Goal: Task Accomplishment & Management: Manage account settings

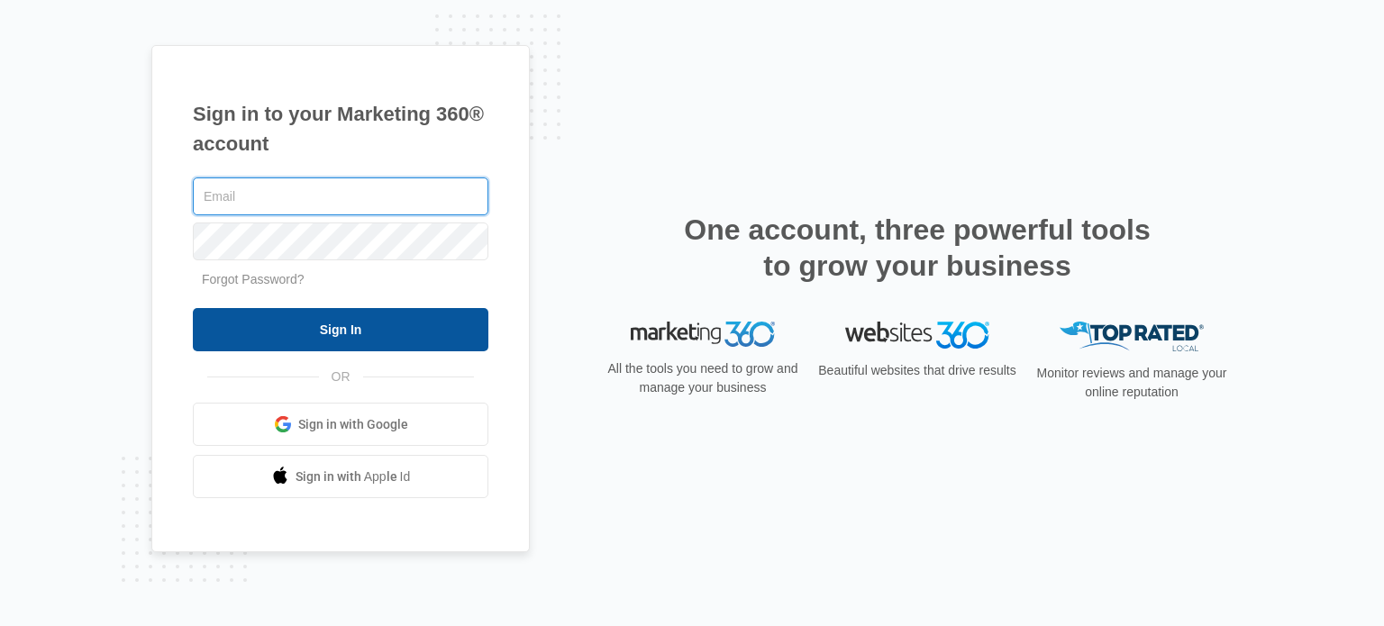
type input "[EMAIL_ADDRESS][DOMAIN_NAME]"
click at [342, 325] on input "Sign In" at bounding box center [341, 329] width 296 height 43
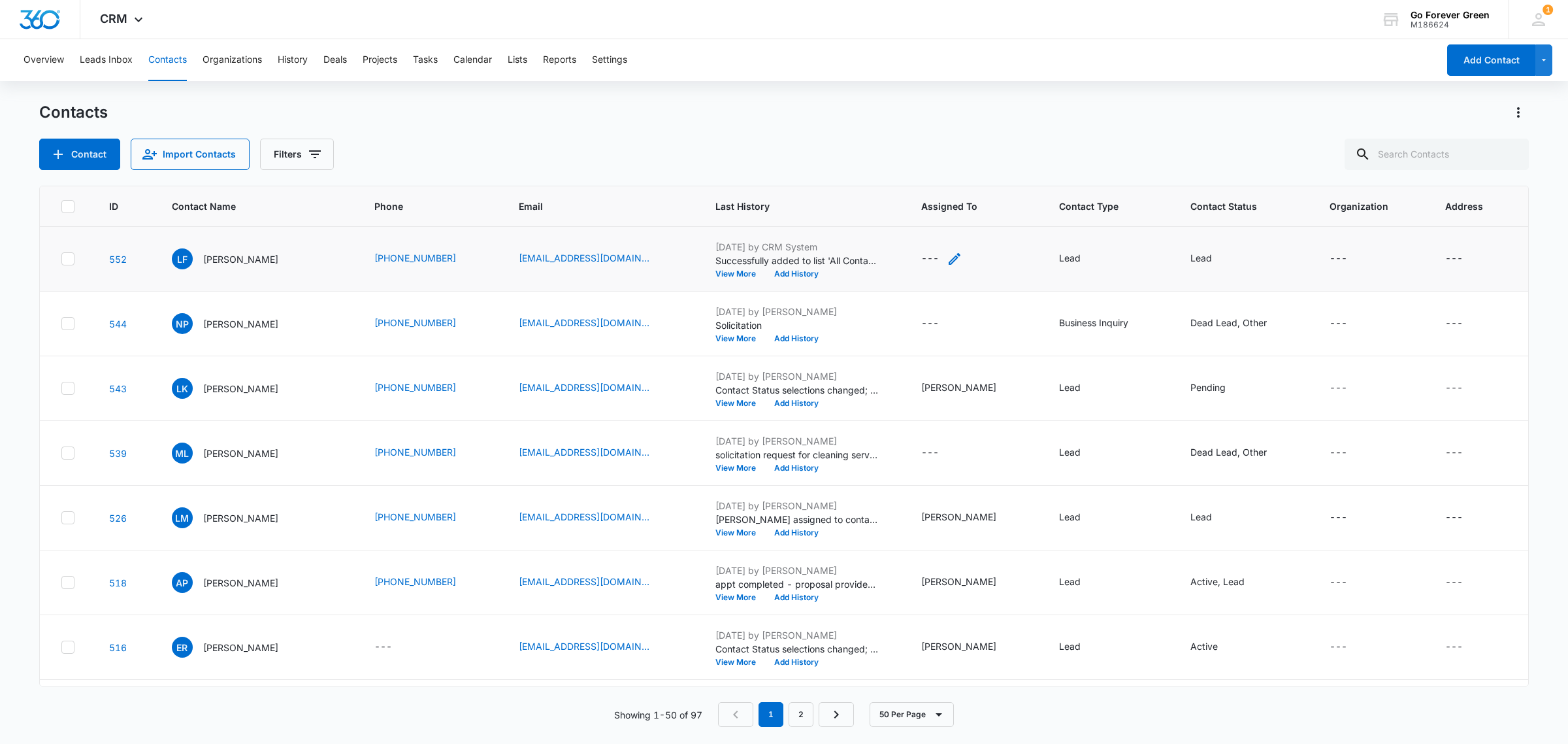
click at [955, 255] on icon "Assigned To - - Select to Edit Field" at bounding box center [955, 259] width 16 height 16
click at [950, 169] on div at bounding box center [929, 175] width 53 height 17
click at [939, 387] on p "[PERSON_NAME]" at bounding box center [944, 393] width 75 height 14
click at [991, 136] on div "Assigned To [PERSON_NAME] Cancel Save" at bounding box center [965, 183] width 181 height 121
click at [1001, 220] on button "Save" at bounding box center [1020, 215] width 38 height 25
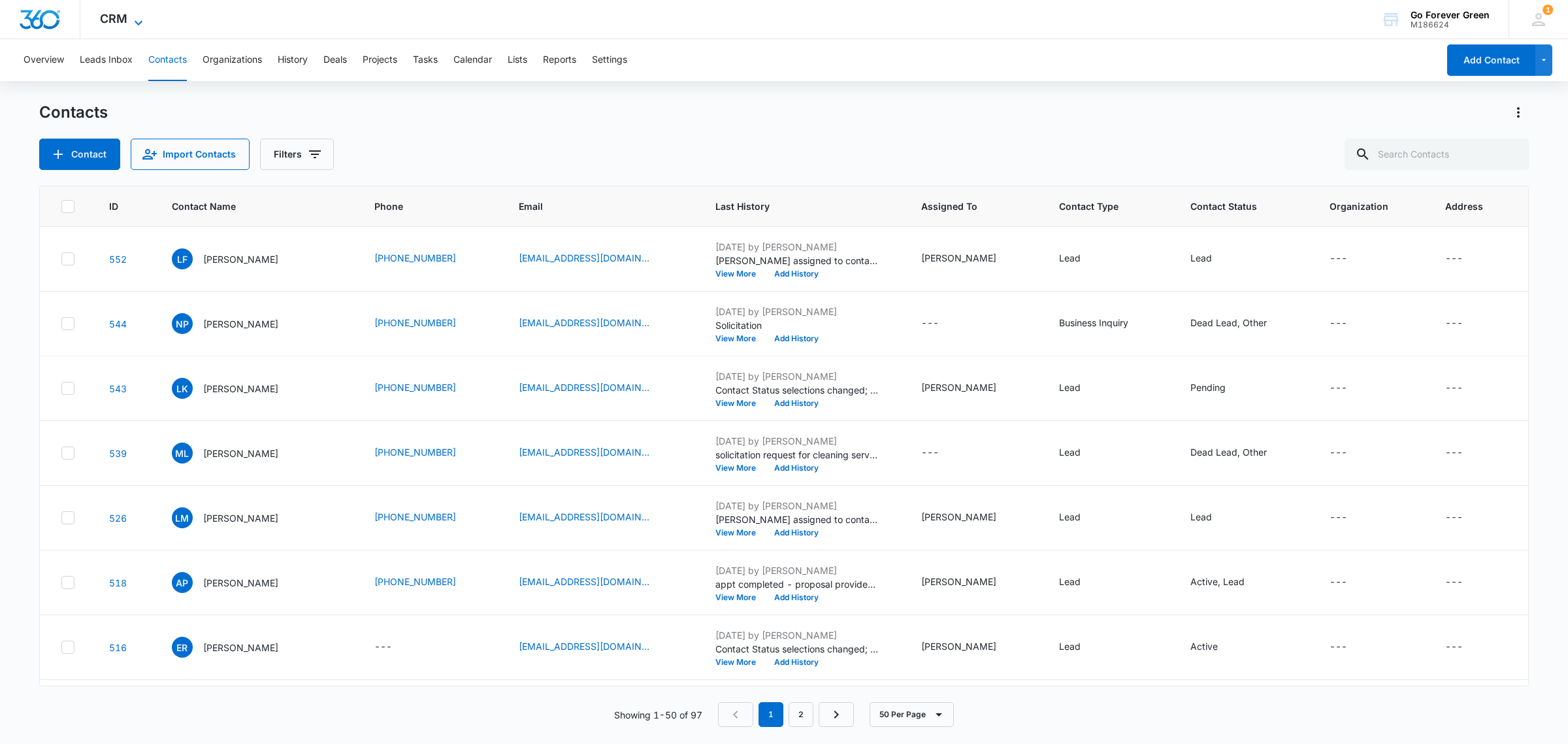
click at [123, 21] on span "CRM" at bounding box center [114, 18] width 28 height 14
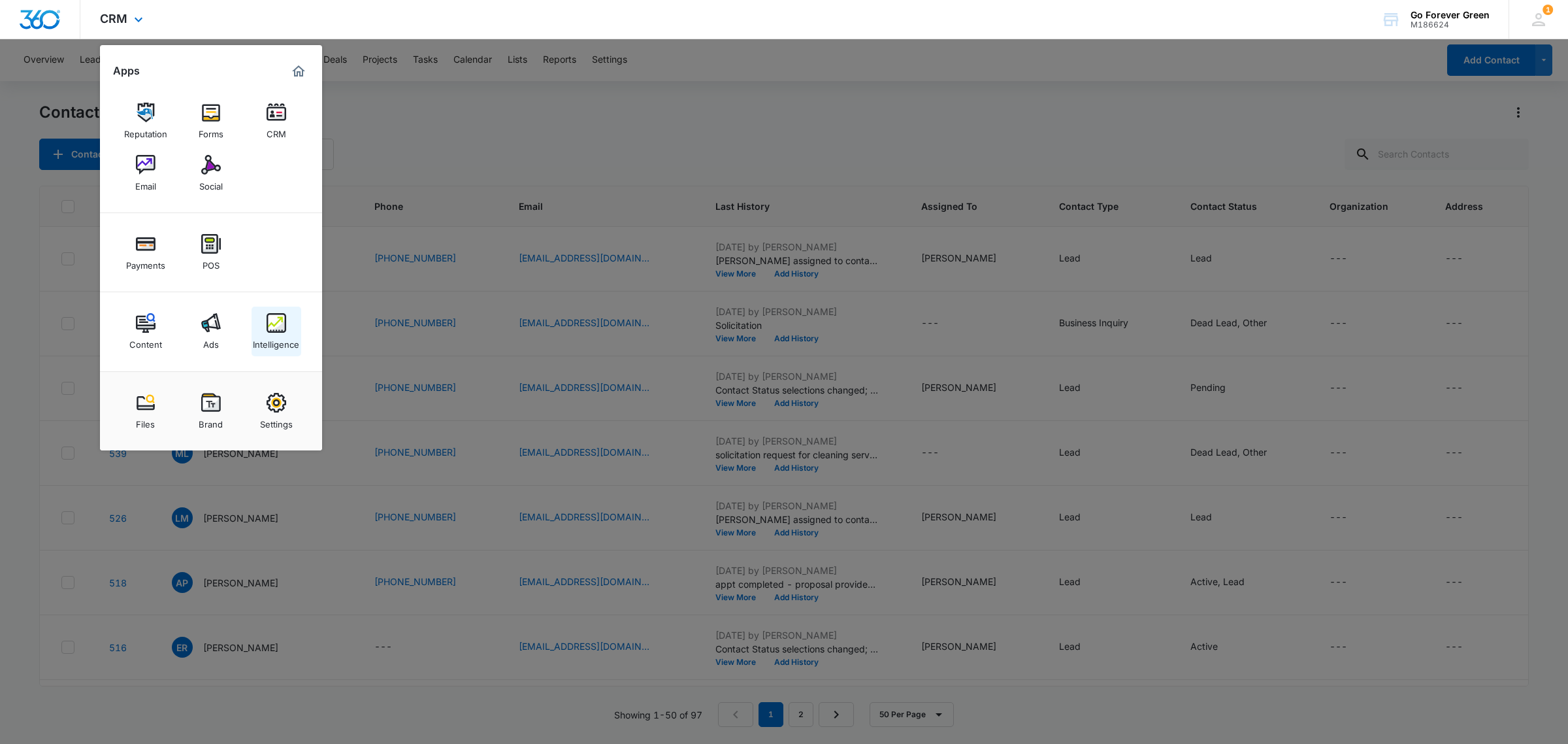
click at [270, 328] on img at bounding box center [276, 323] width 20 height 20
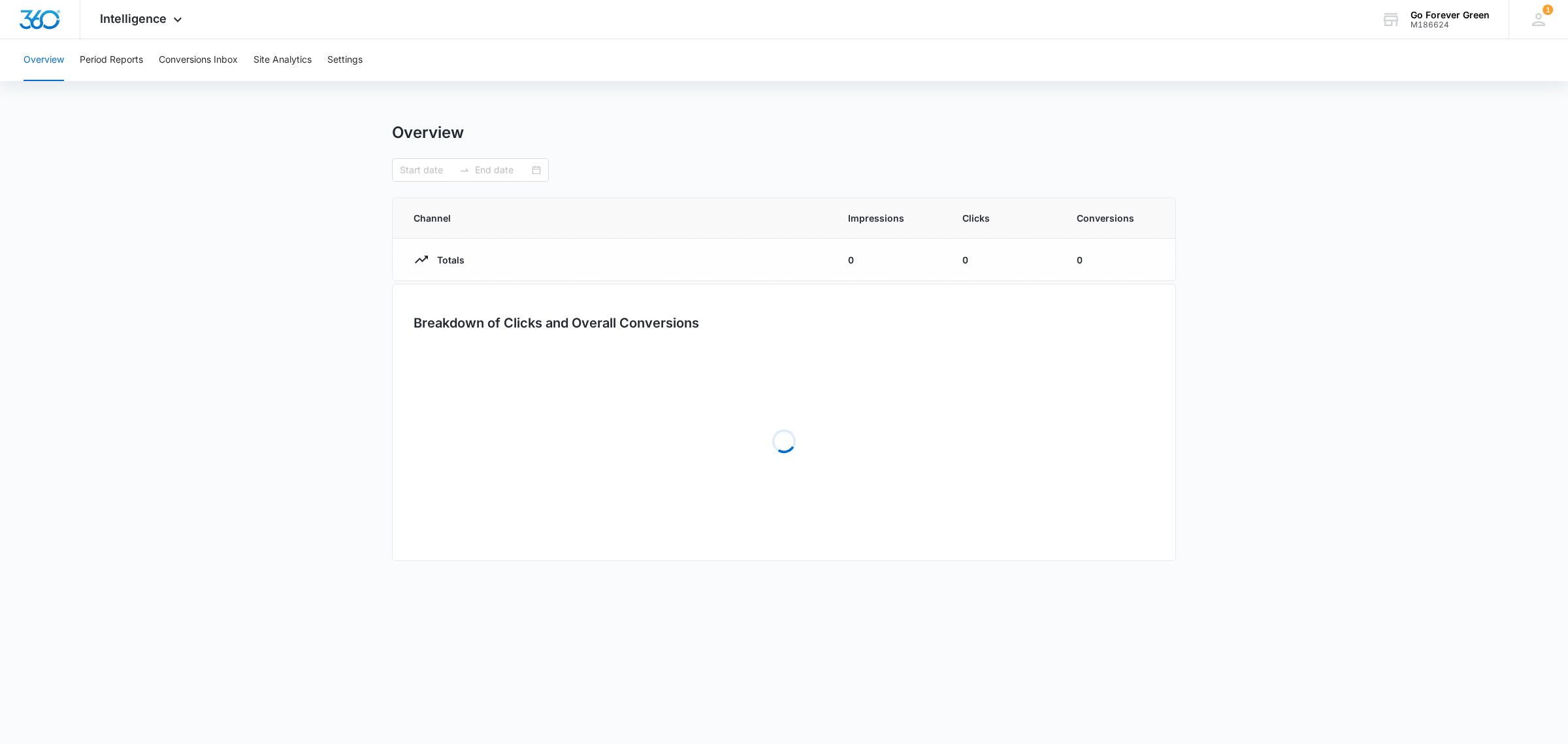
type input "07/14/2025"
type input "08/13/2025"
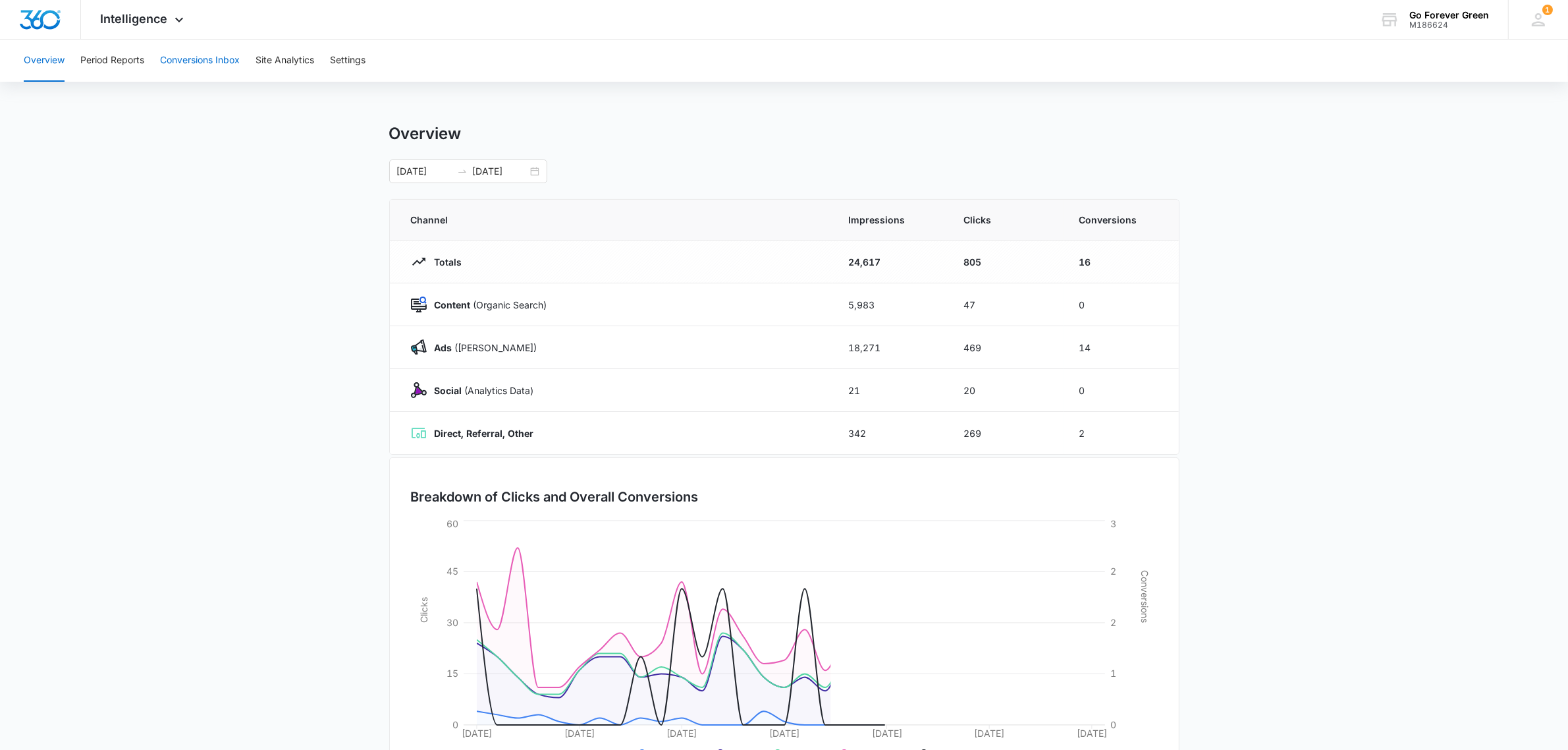
click at [219, 61] on button "Conversions Inbox" at bounding box center [199, 61] width 80 height 42
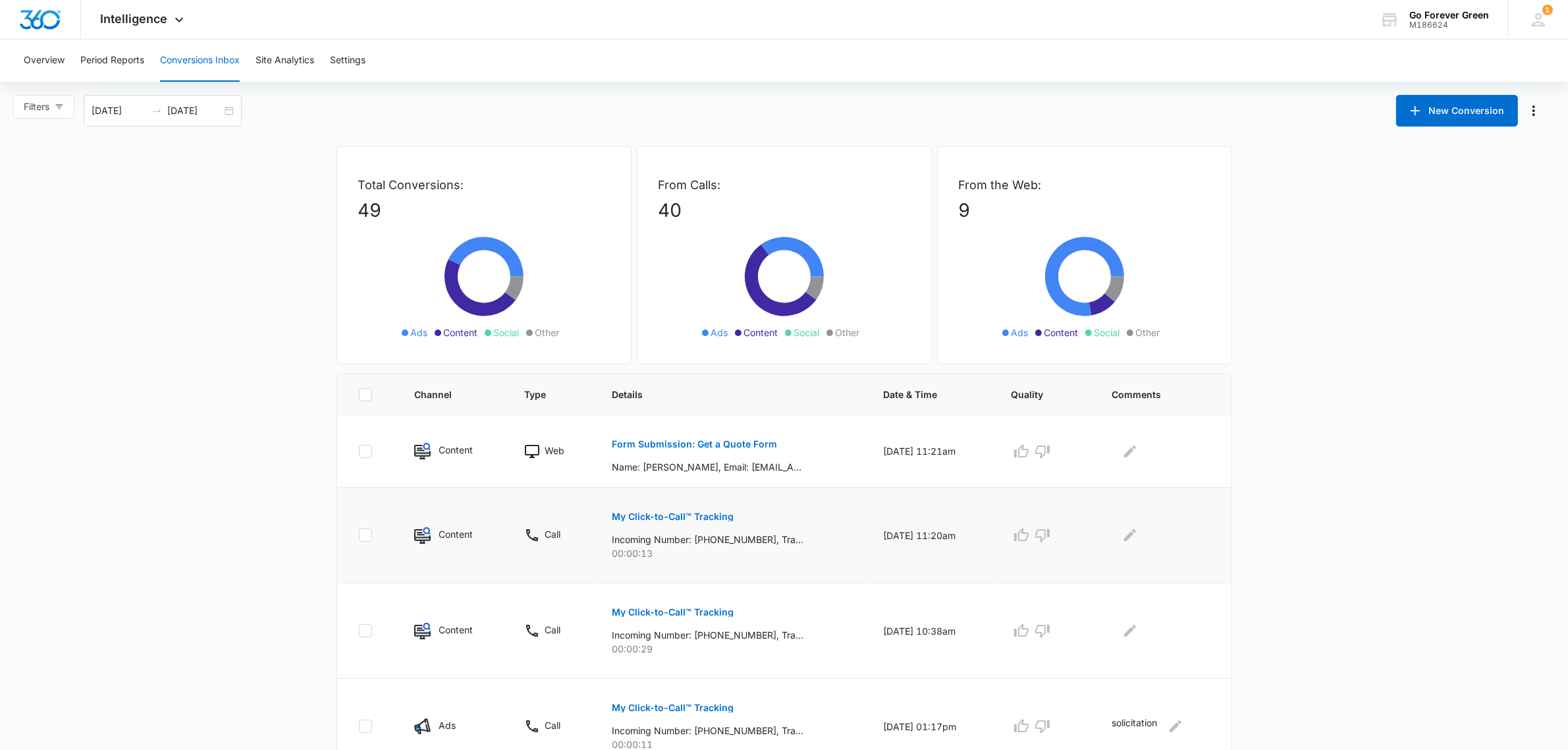
click at [682, 515] on p "My Click-to-Call™ Tracking" at bounding box center [672, 516] width 122 height 10
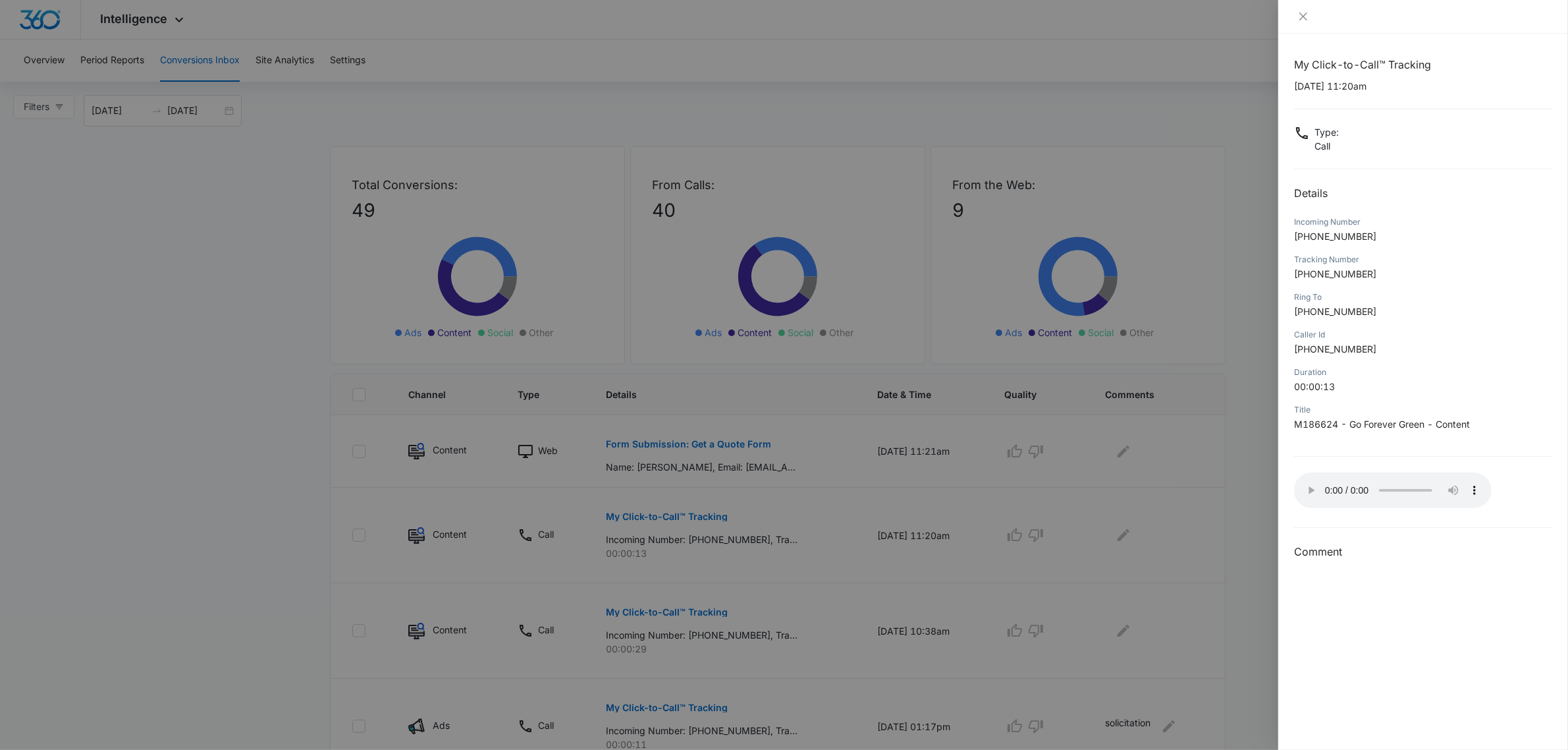
click at [1241, 390] on div at bounding box center [784, 375] width 1568 height 750
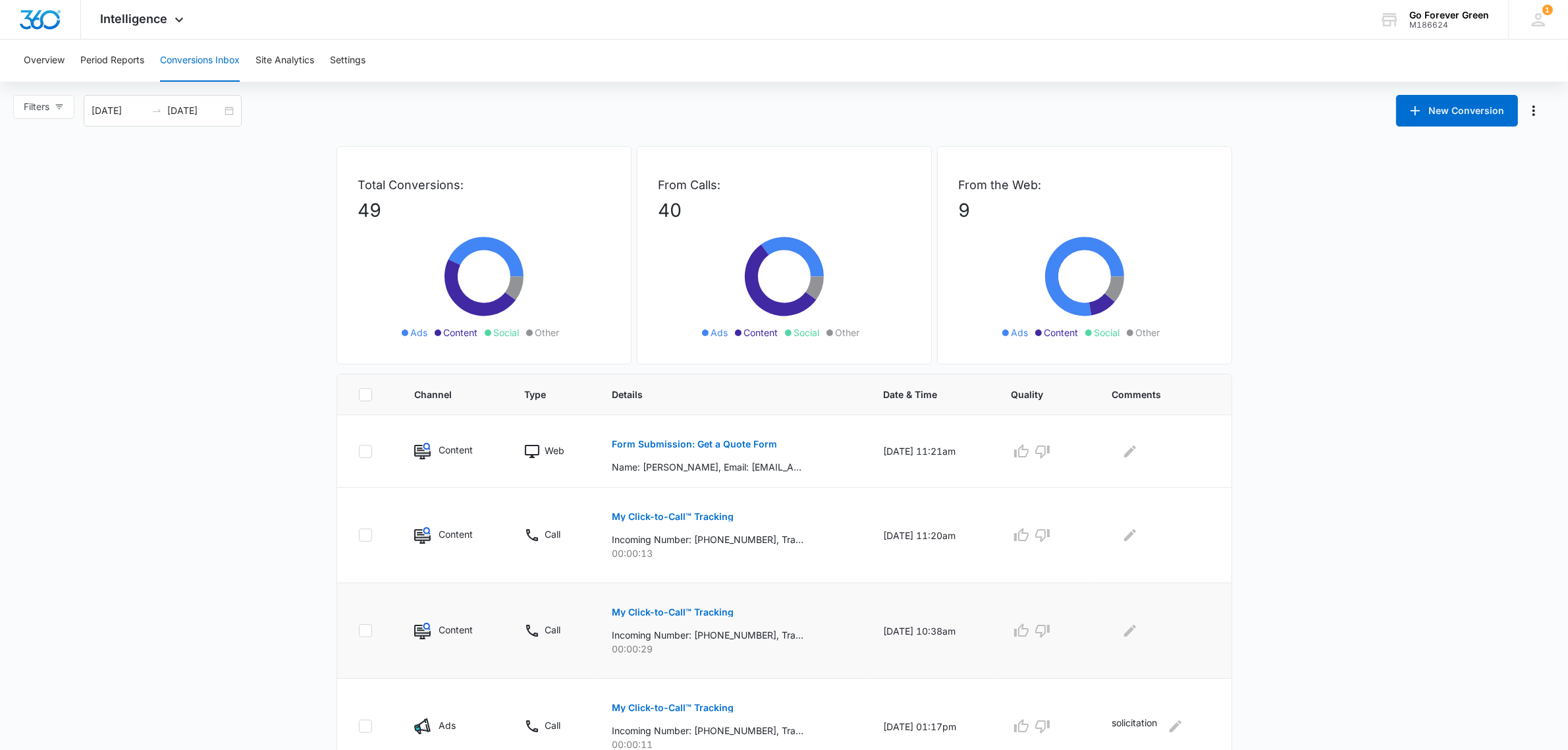
click at [704, 610] on p "My Click-to-Call™ Tracking" at bounding box center [672, 612] width 122 height 10
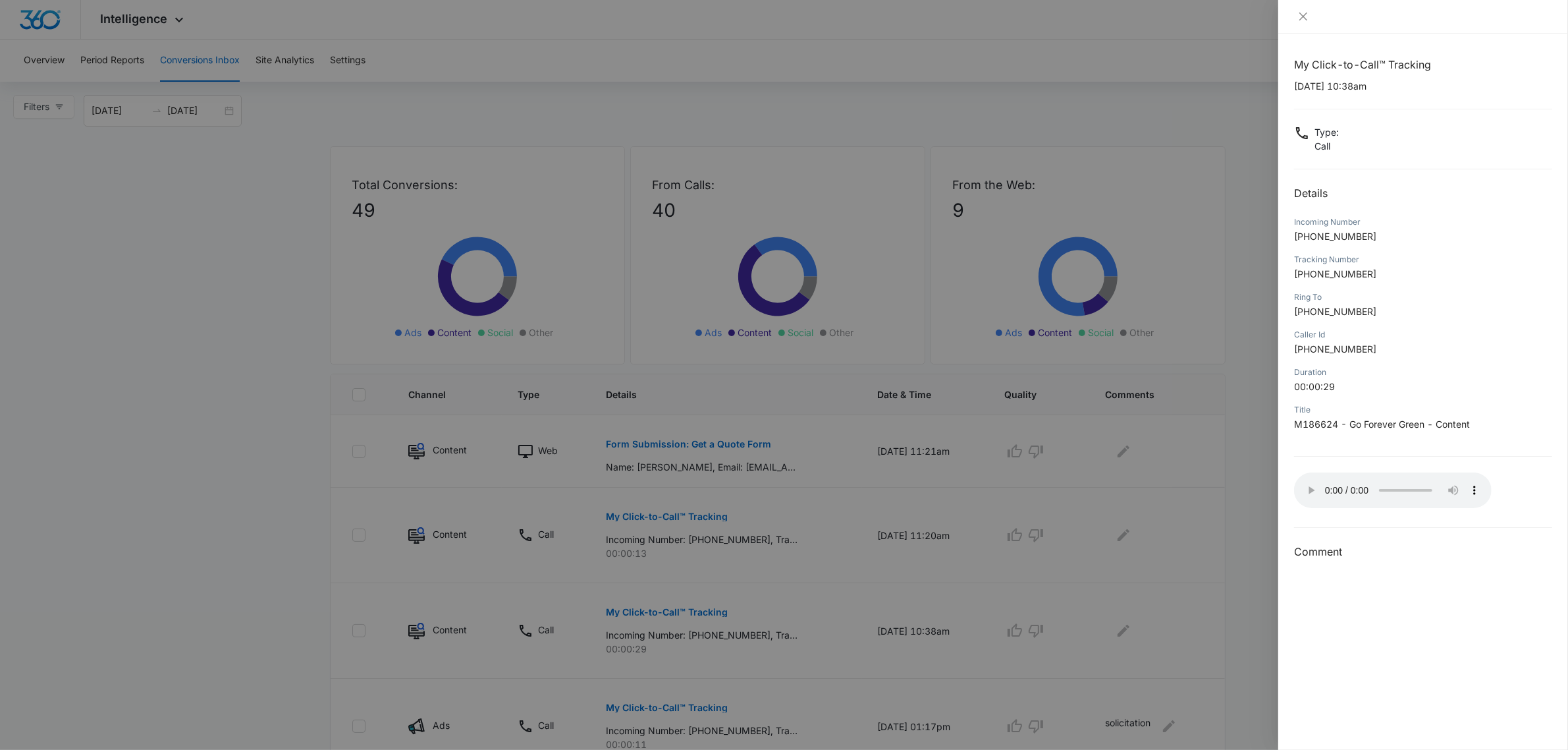
click at [1437, 603] on div "My Click-to-Call™ Tracking 08/14/2025 at 10:38am Type : Call Details Incoming N…" at bounding box center [1423, 392] width 290 height 716
click at [1298, 18] on icon "close" at bounding box center [1303, 16] width 10 height 10
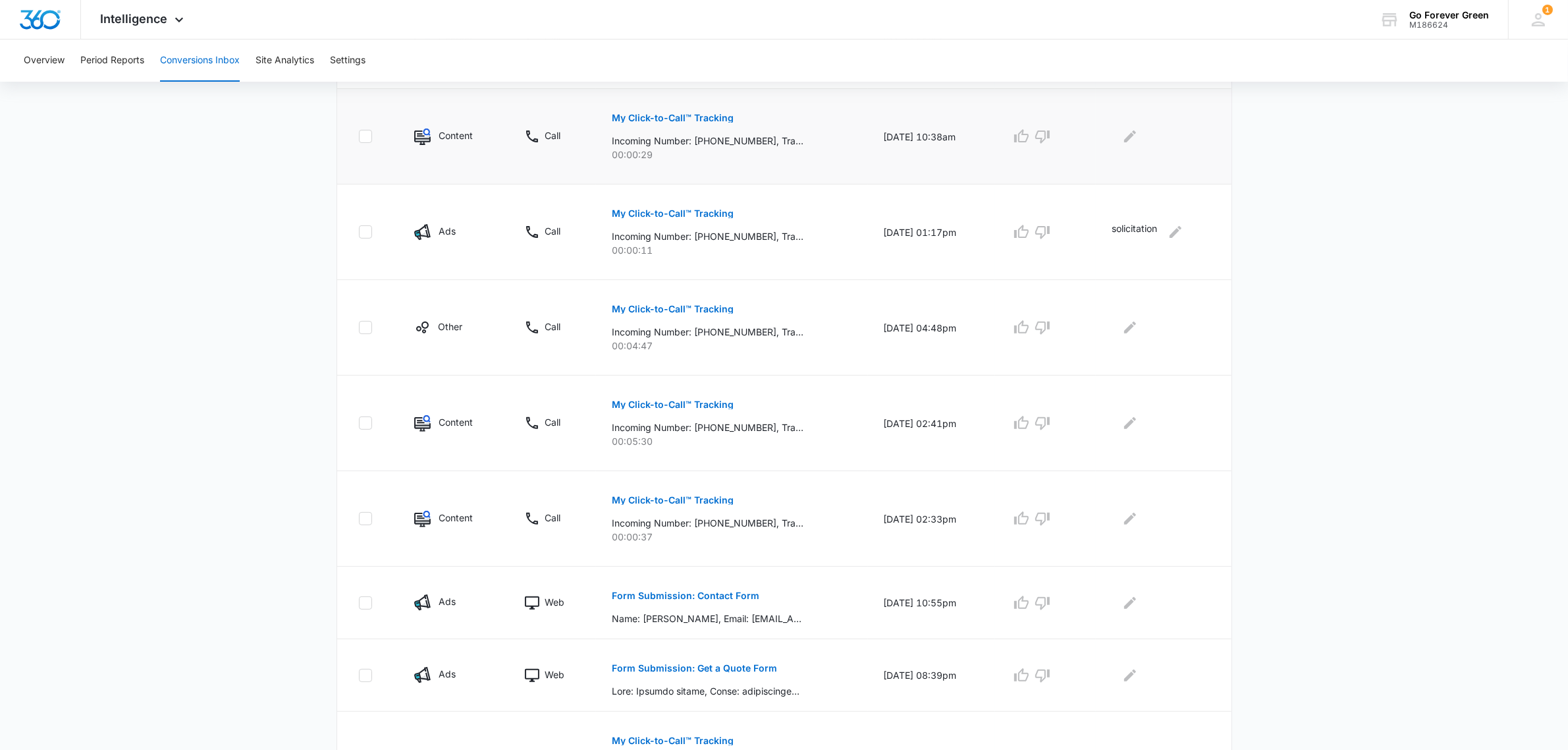
scroll to position [577, 0]
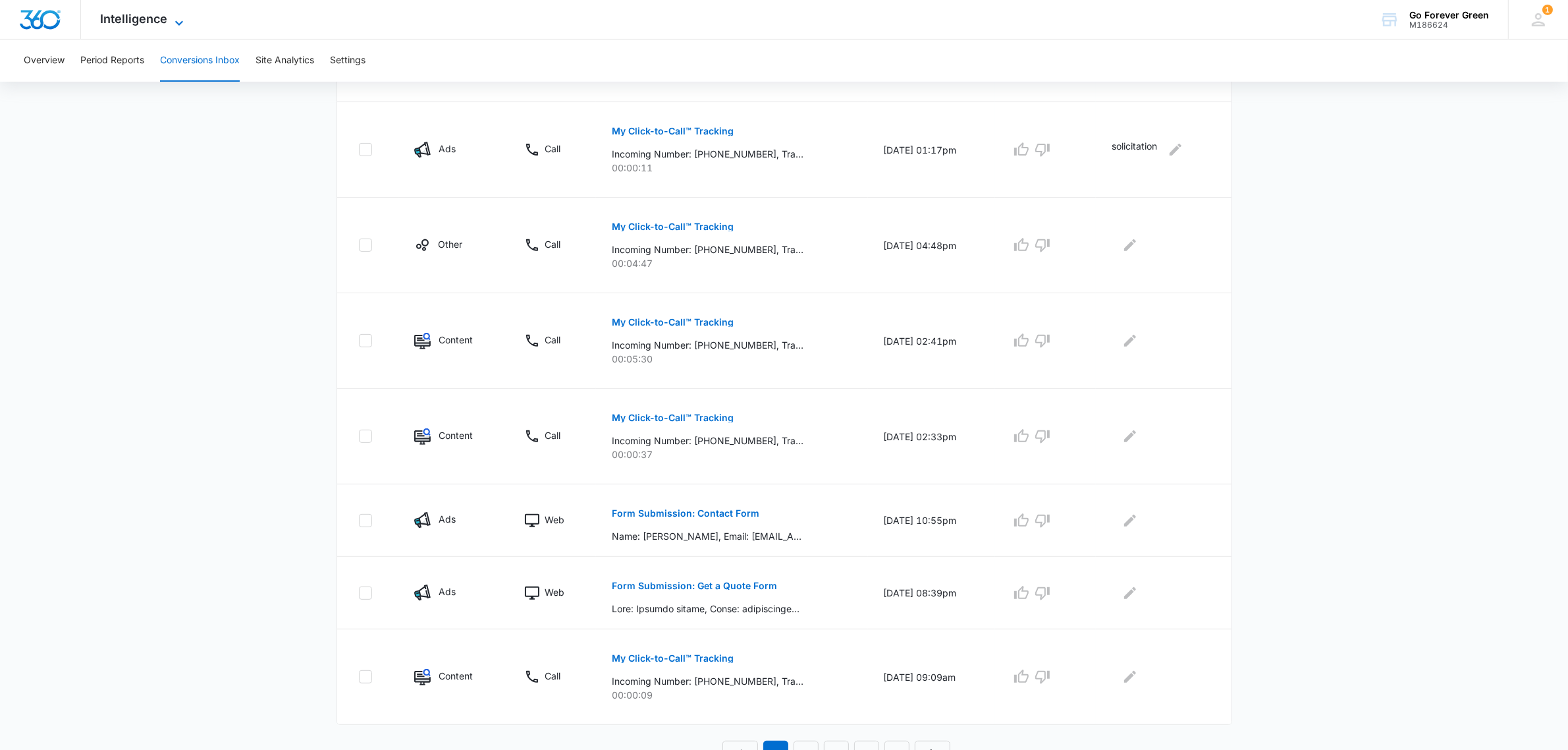
click at [171, 20] on icon at bounding box center [179, 23] width 16 height 16
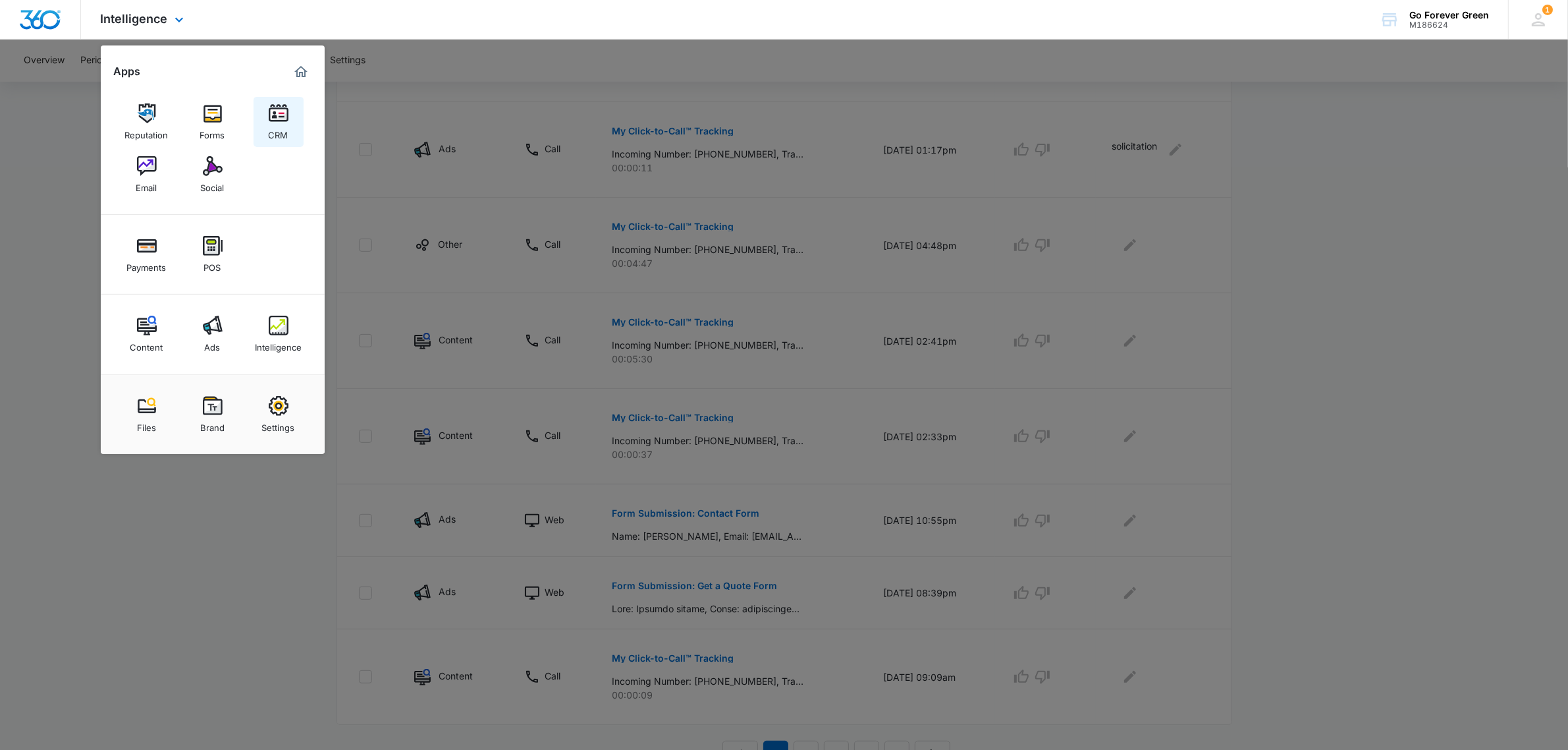
click at [277, 115] on img at bounding box center [278, 113] width 20 height 20
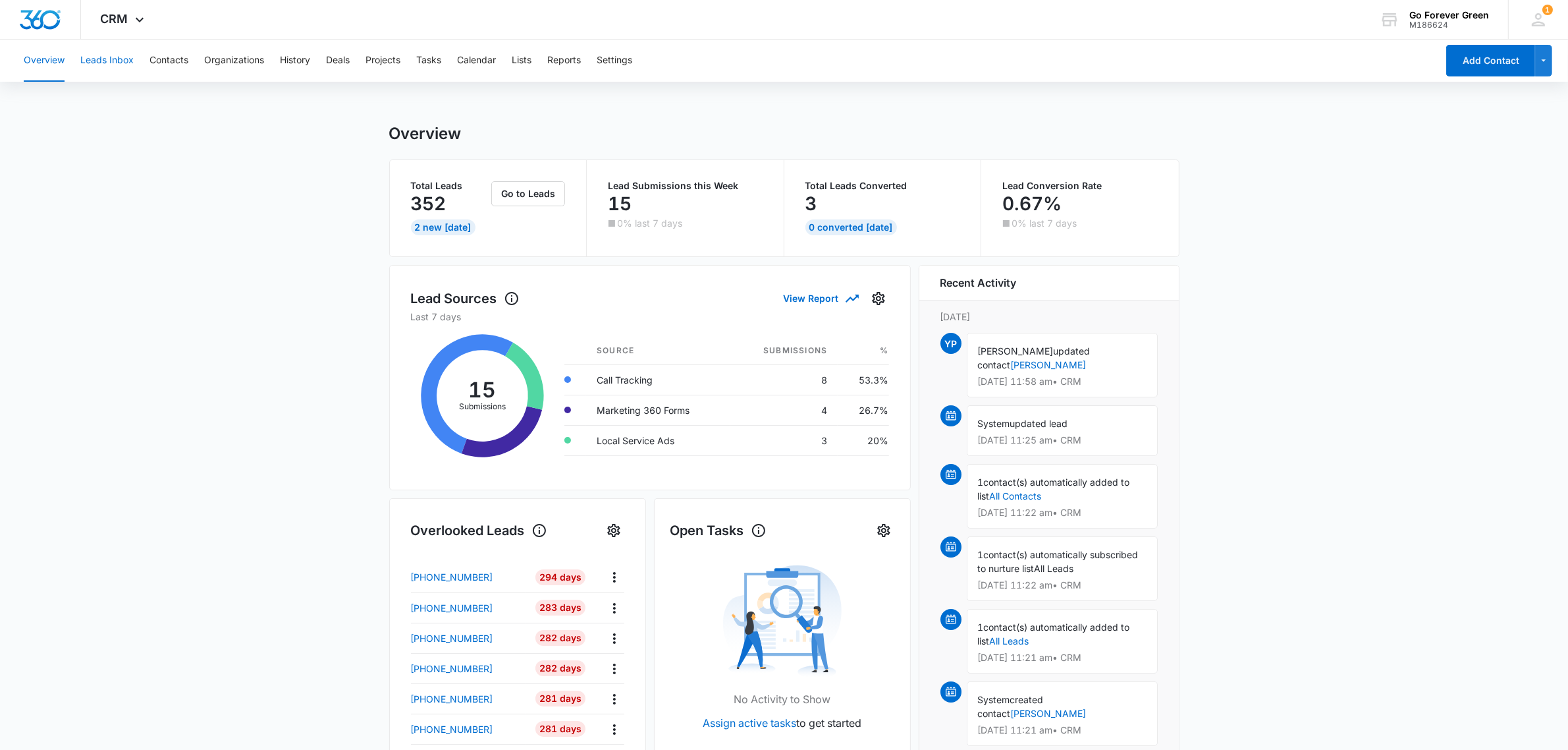
click at [119, 59] on button "Leads Inbox" at bounding box center [107, 61] width 53 height 42
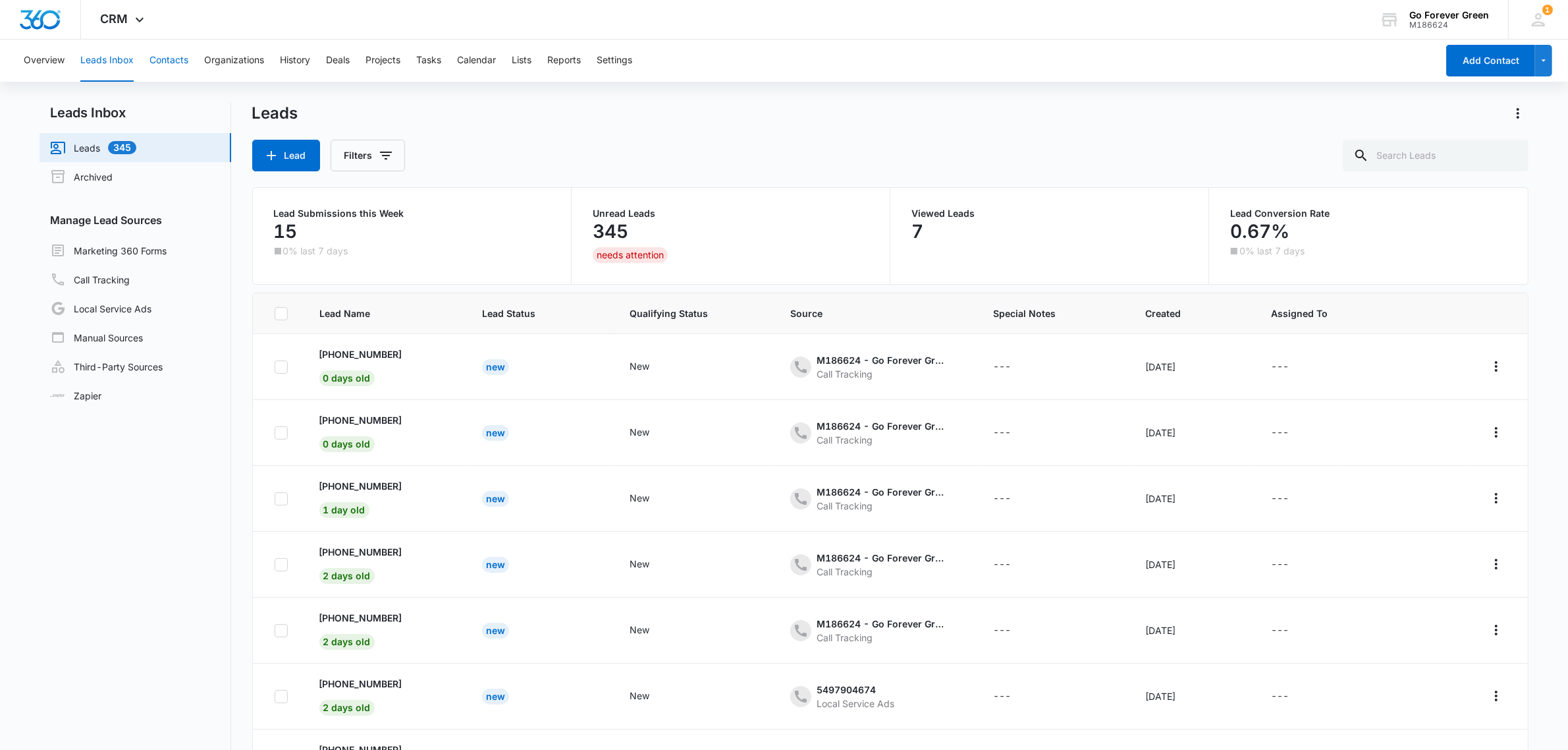
click at [163, 53] on button "Contacts" at bounding box center [169, 61] width 39 height 42
